Goal: Find specific page/section: Find specific page/section

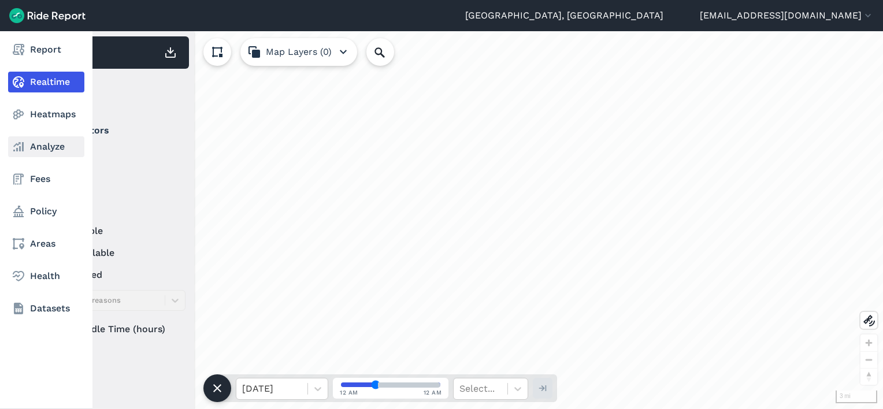
click at [16, 142] on icon at bounding box center [19, 147] width 14 height 14
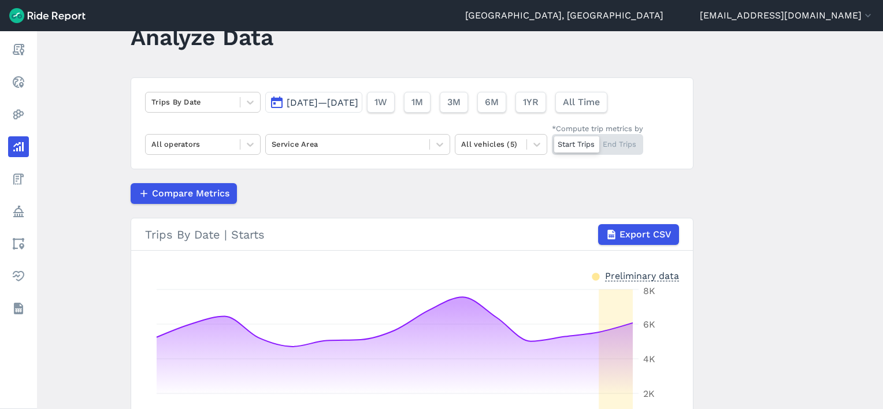
scroll to position [58, 0]
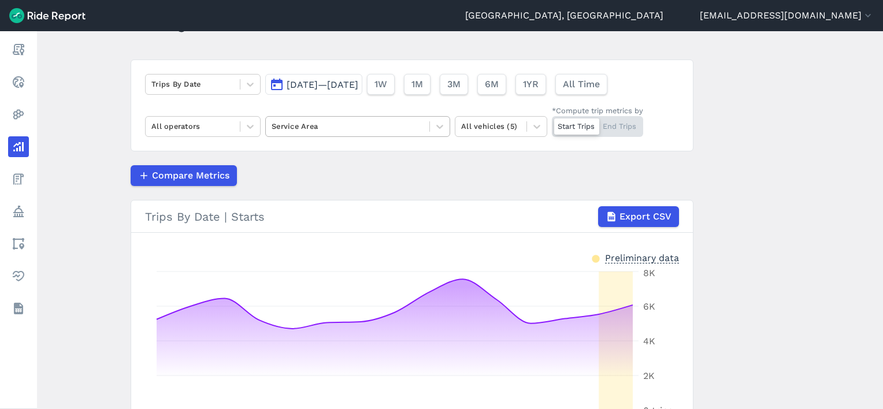
click at [360, 131] on div at bounding box center [348, 126] width 152 height 13
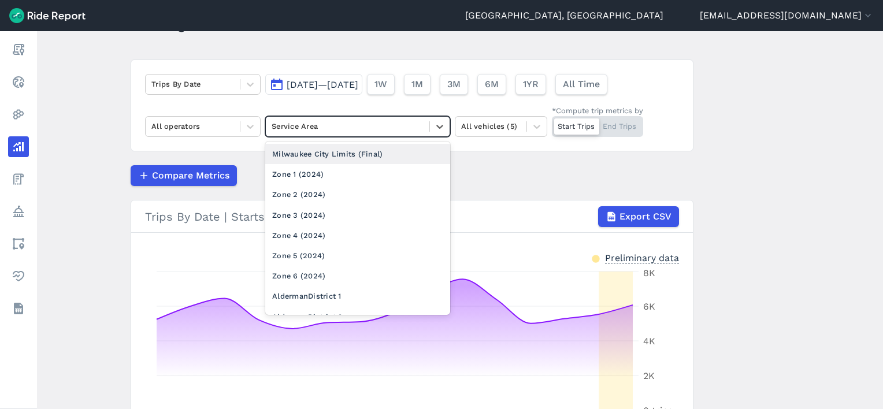
click at [345, 153] on div "Milwaukee City Limits (Final)" at bounding box center [357, 154] width 185 height 20
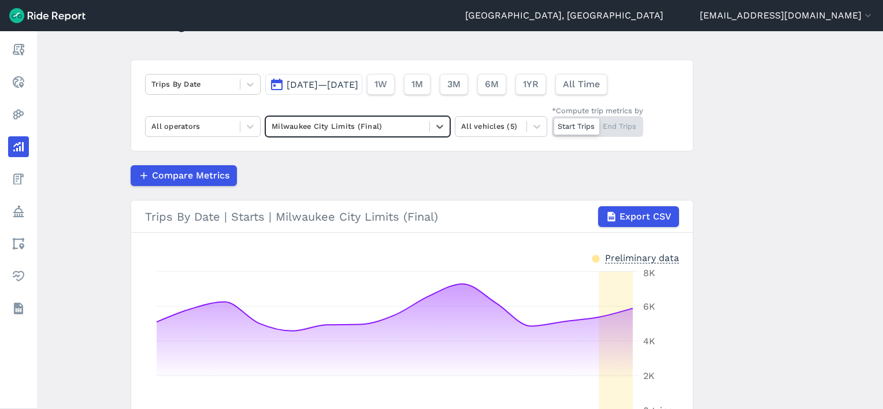
click at [319, 91] on button "[DATE]—[DATE]" at bounding box center [313, 84] width 97 height 21
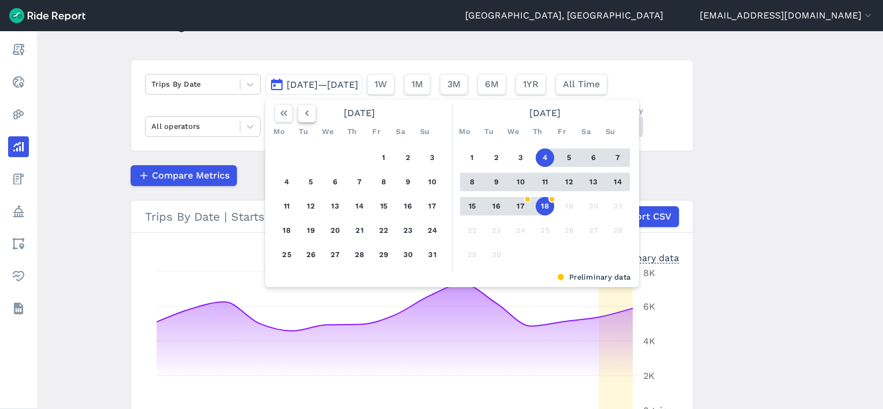
click at [312, 112] on button "button" at bounding box center [307, 113] width 18 height 18
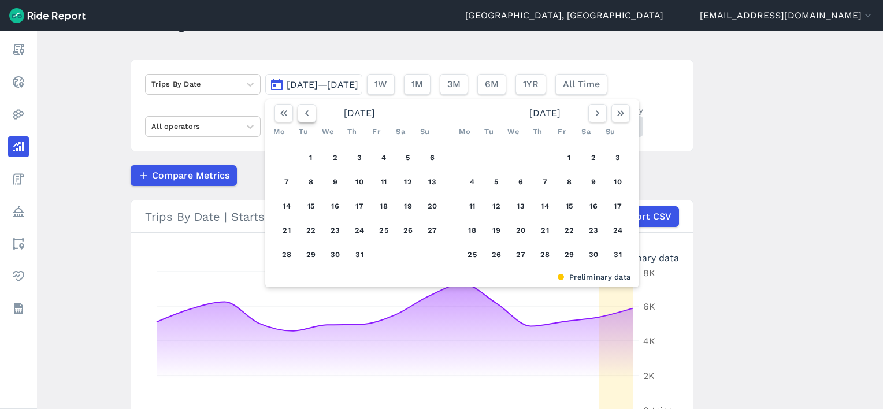
click at [312, 112] on button "button" at bounding box center [307, 113] width 18 height 18
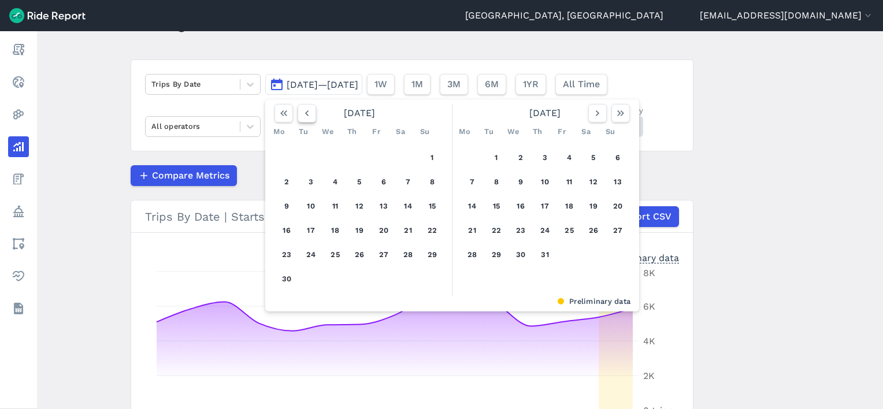
click at [312, 112] on button "button" at bounding box center [307, 113] width 18 height 18
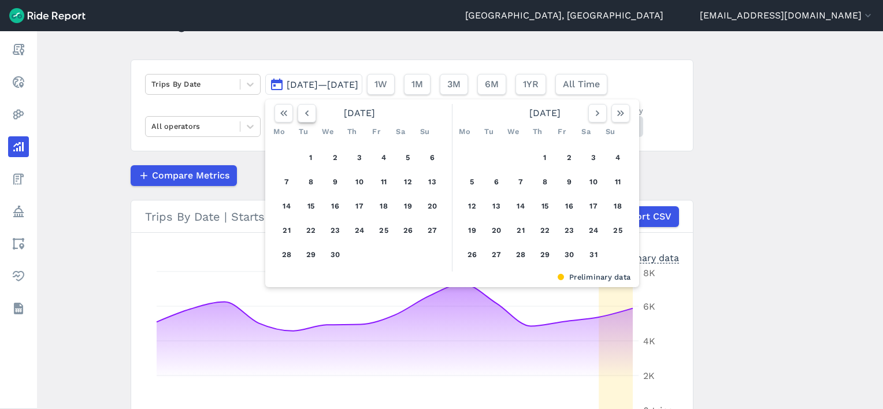
click at [312, 112] on button "button" at bounding box center [307, 113] width 18 height 18
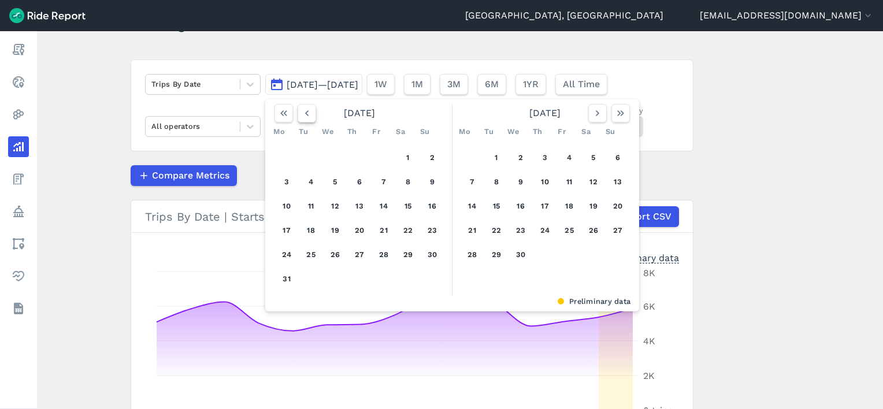
click at [312, 112] on button "button" at bounding box center [307, 113] width 18 height 18
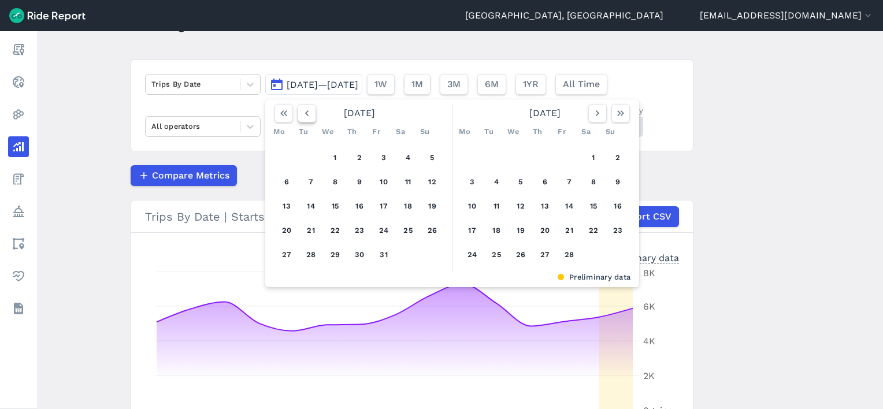
click at [312, 112] on button "button" at bounding box center [307, 113] width 18 height 18
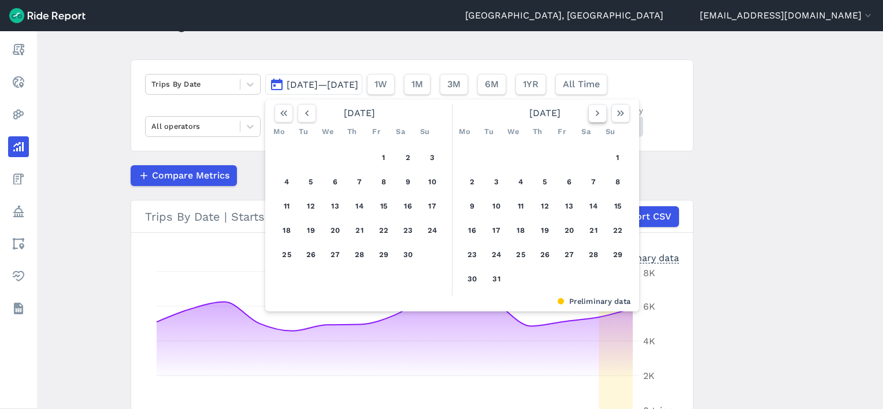
click at [593, 118] on icon "button" at bounding box center [598, 114] width 12 height 12
click at [518, 155] on button "1" at bounding box center [521, 158] width 18 height 18
click at [616, 114] on icon "button" at bounding box center [621, 114] width 12 height 12
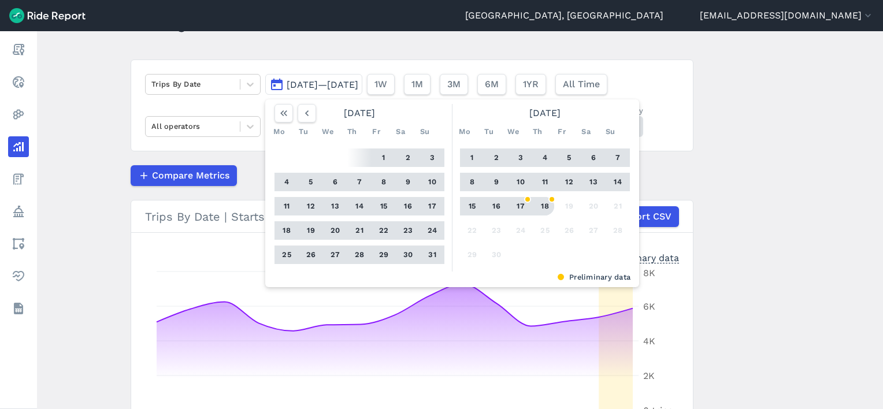
click at [543, 205] on button "18" at bounding box center [545, 206] width 18 height 18
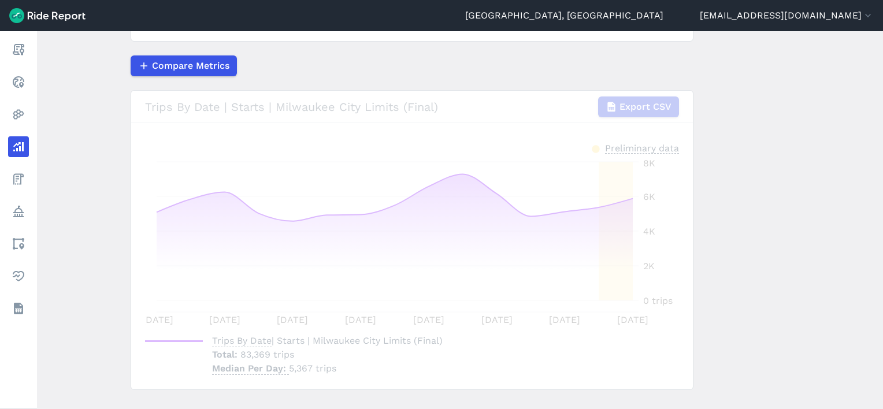
scroll to position [189, 0]
